Goal: Use online tool/utility: Utilize a website feature to perform a specific function

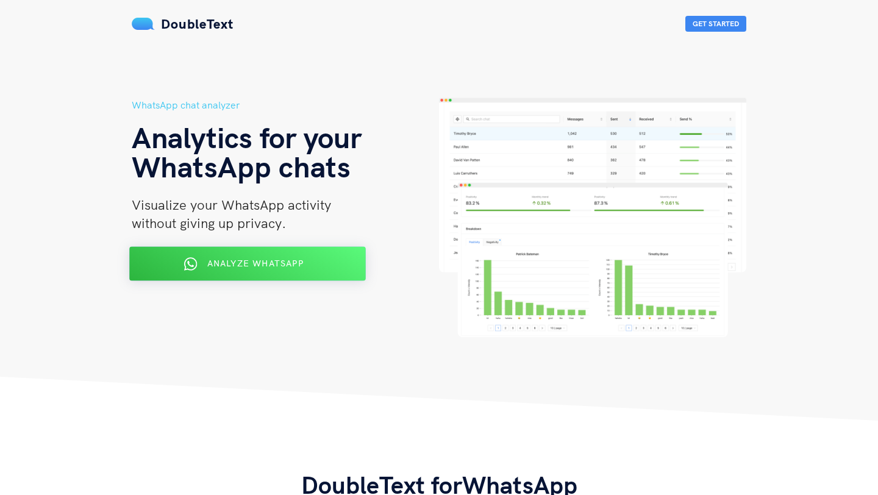
click at [187, 261] on icon at bounding box center [190, 264] width 13 height 15
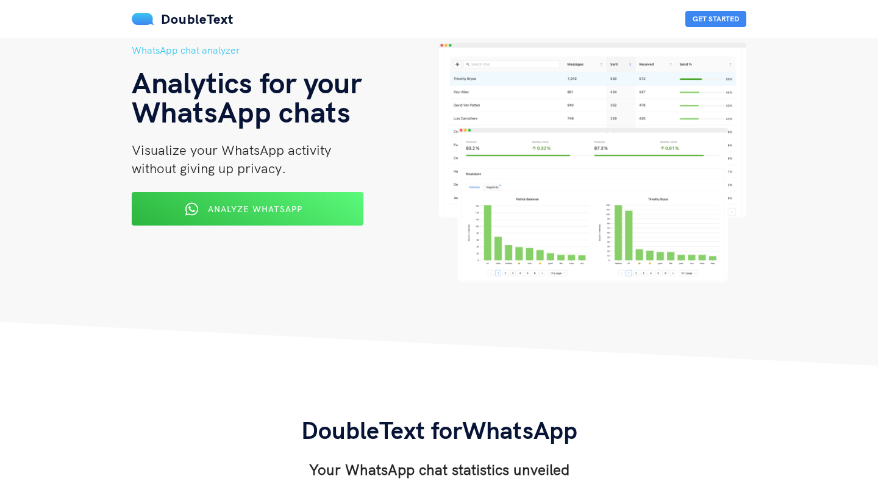
scroll to position [178, 0]
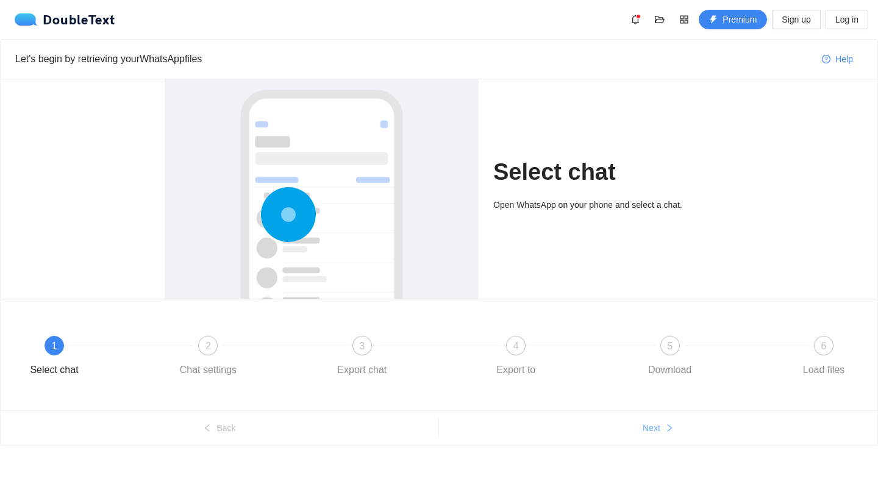
click at [652, 419] on button "Next" at bounding box center [658, 429] width 439 height 20
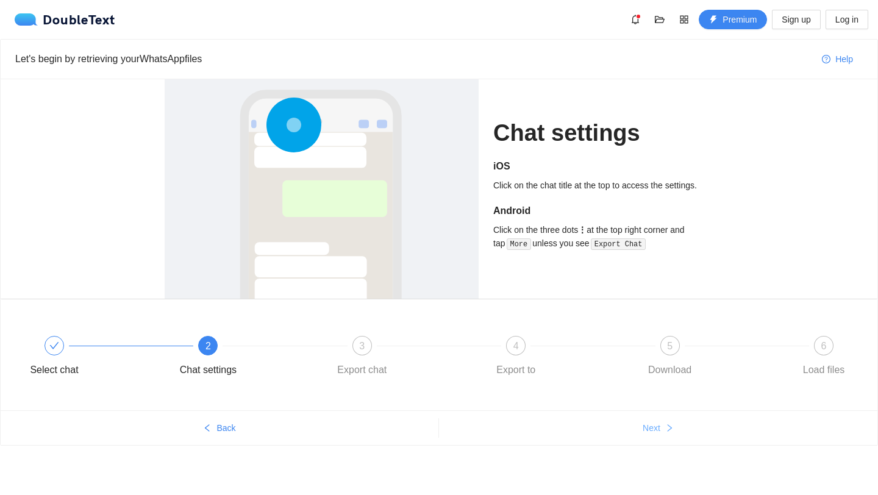
click at [652, 419] on button "Next" at bounding box center [658, 429] width 439 height 20
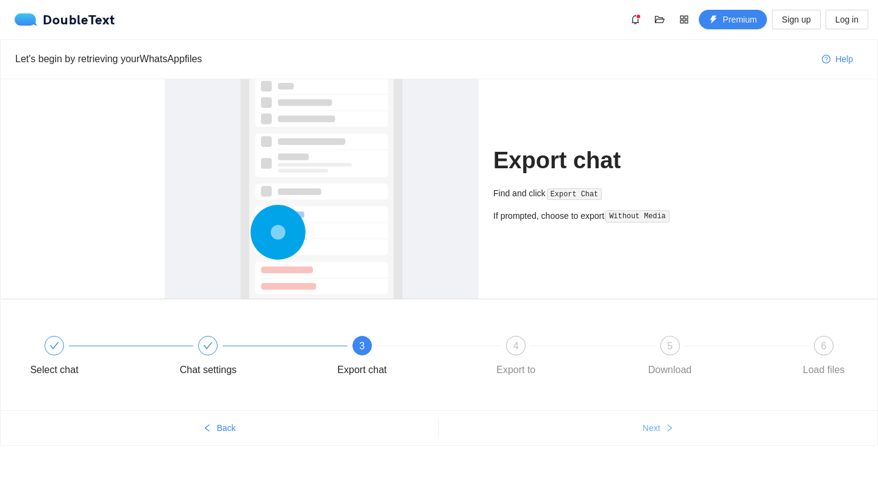
click at [652, 419] on button "Next" at bounding box center [658, 429] width 439 height 20
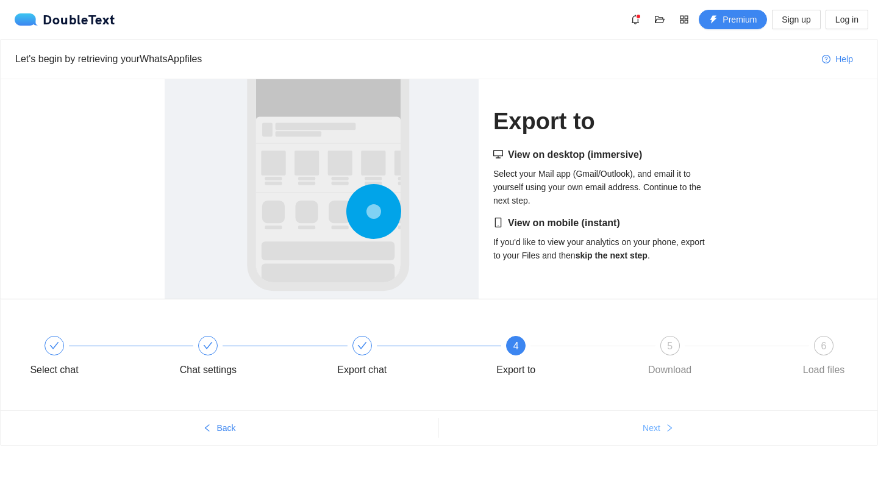
click at [652, 419] on button "Next" at bounding box center [658, 429] width 439 height 20
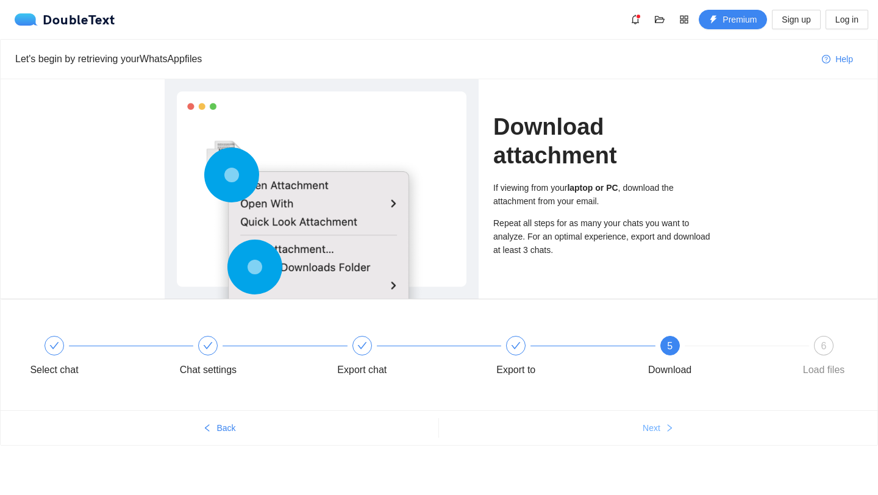
click at [652, 419] on button "Next" at bounding box center [658, 429] width 439 height 20
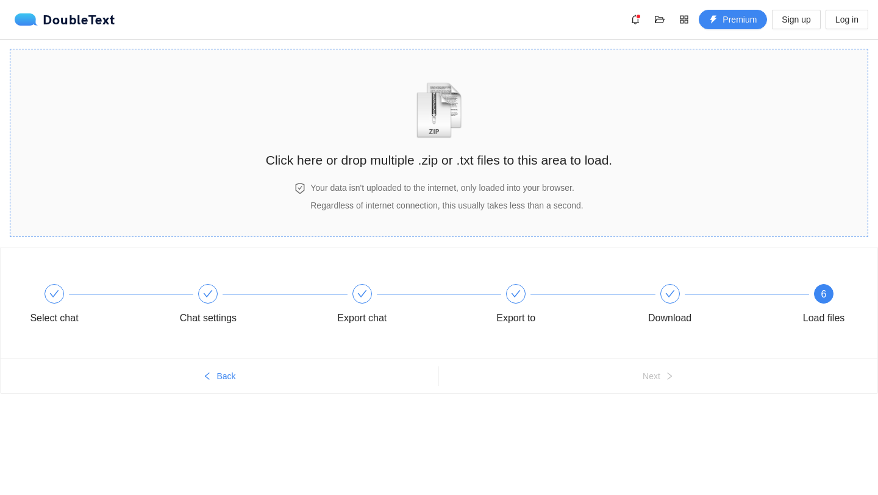
click at [462, 125] on img "zipOrTextIcon" at bounding box center [439, 110] width 57 height 56
click at [664, 303] on div "Download" at bounding box center [712, 306] width 154 height 44
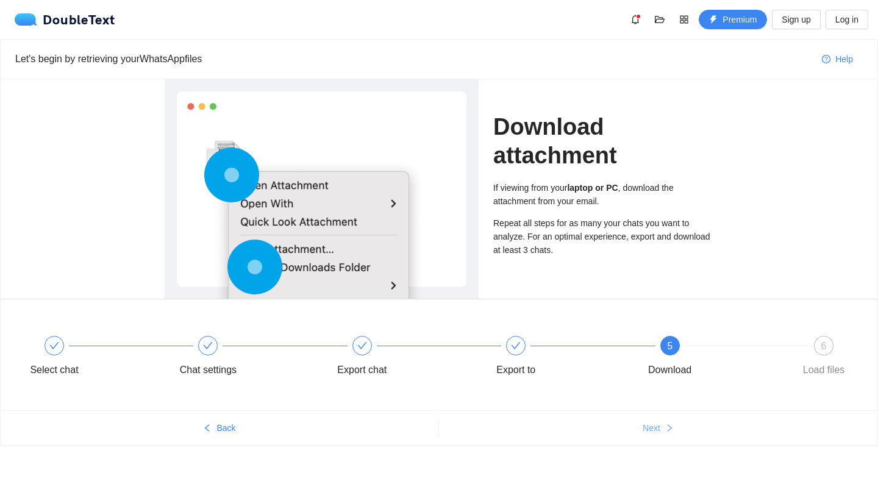
click at [652, 433] on span "Next" at bounding box center [652, 428] width 18 height 13
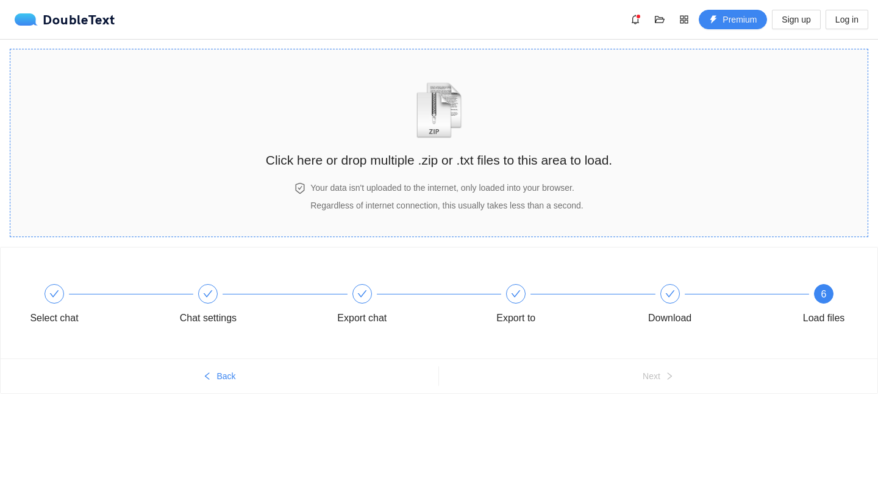
click at [459, 184] on h4 "Your data isn't uploaded to the internet, only loaded into your browser." at bounding box center [447, 187] width 273 height 13
click at [362, 176] on div "Click here or drop multiple .zip or .txt files to this area to load. Your data …" at bounding box center [439, 143] width 347 height 163
